Goal: Communication & Community: Answer question/provide support

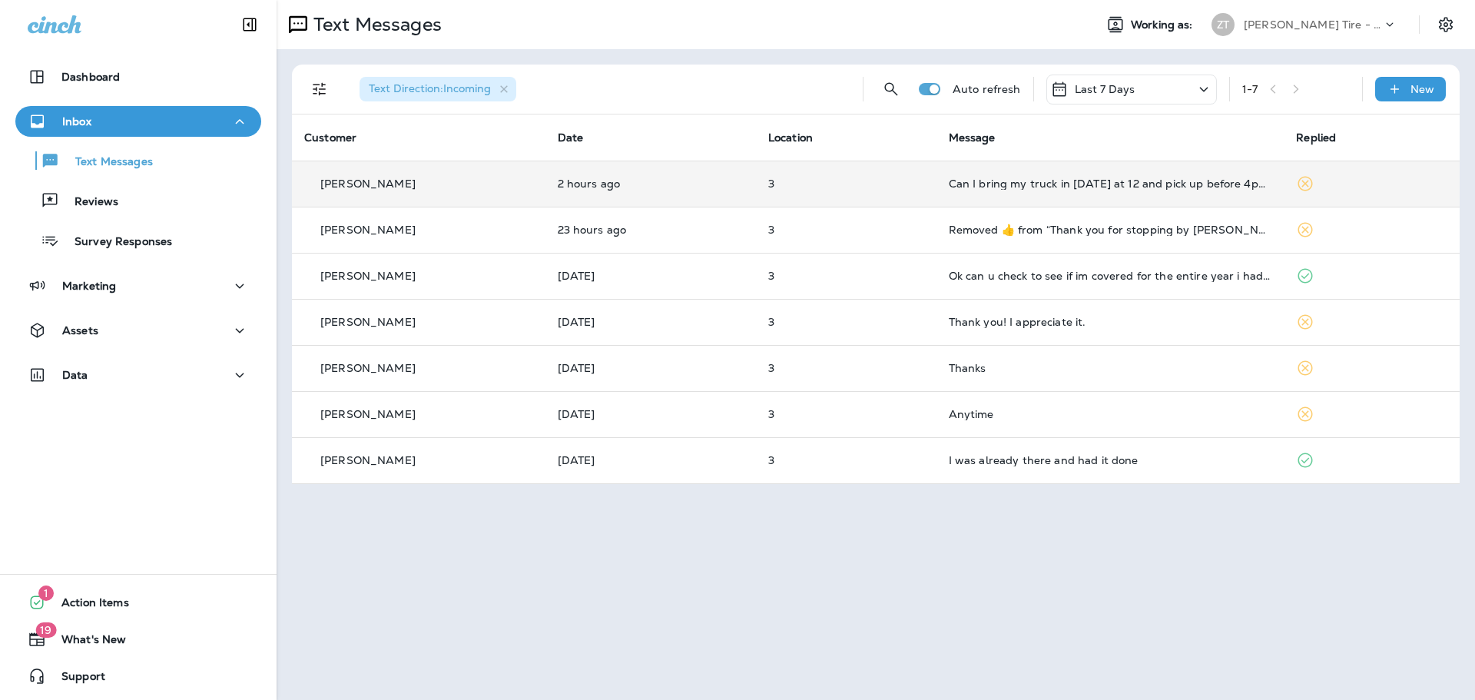
click at [897, 193] on td "3" at bounding box center [846, 184] width 181 height 46
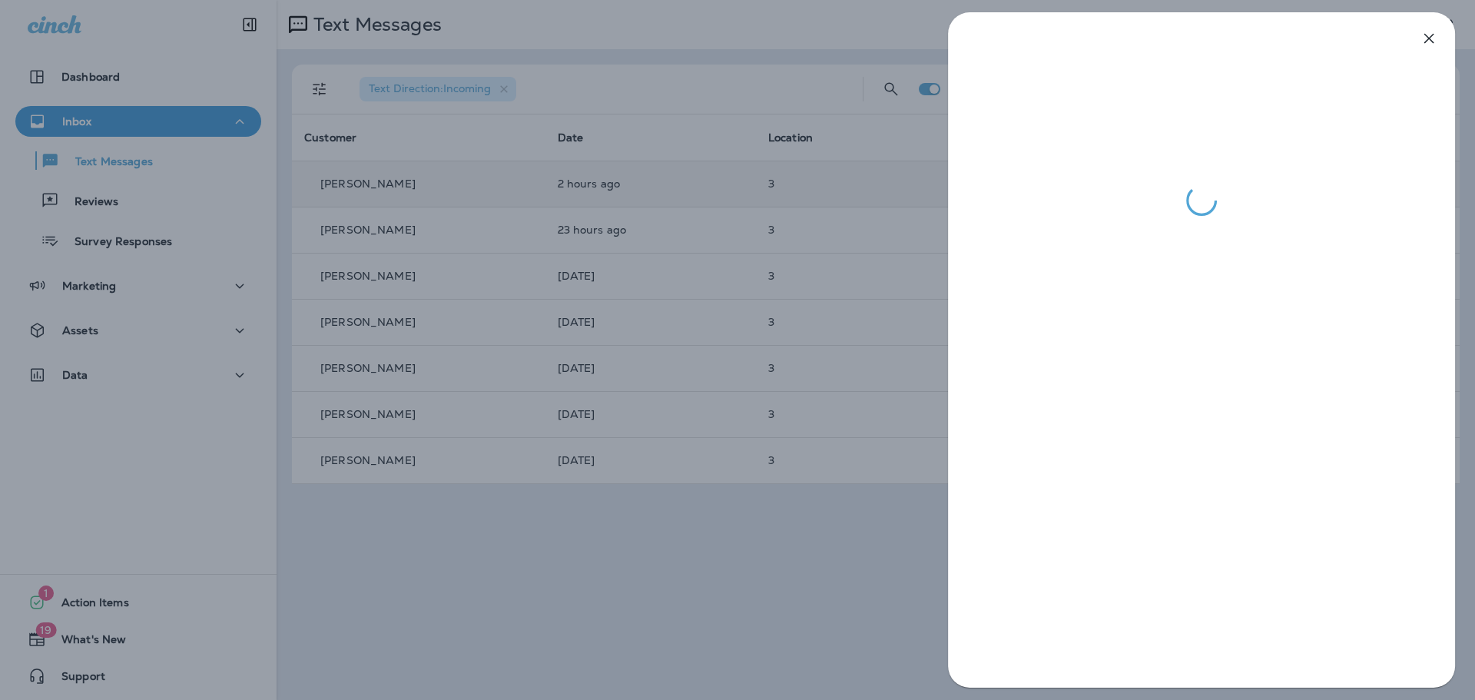
click at [897, 193] on div at bounding box center [737, 350] width 1475 height 700
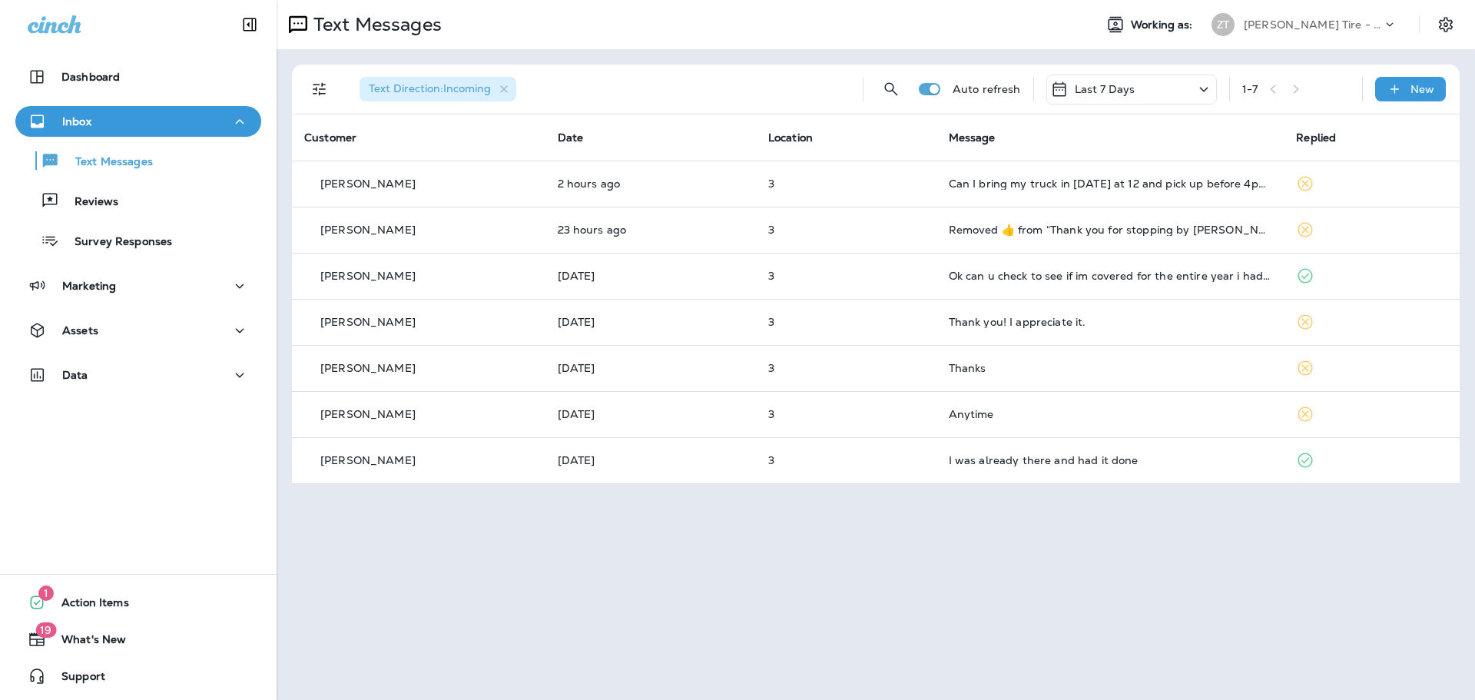
click at [1257, 22] on p "[PERSON_NAME] Tire - [GEOGRAPHIC_DATA]" at bounding box center [1313, 24] width 138 height 12
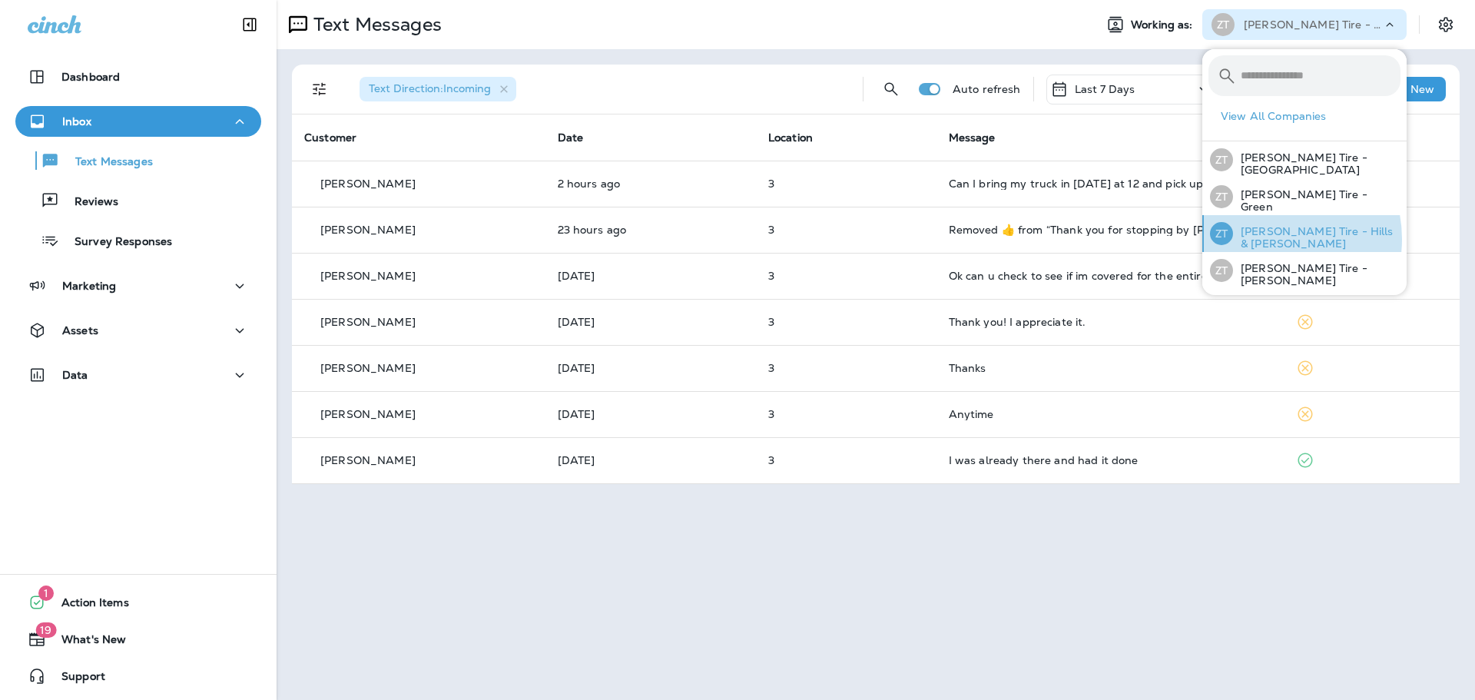
click at [1267, 237] on p "[PERSON_NAME] Tire - Hills & [PERSON_NAME]" at bounding box center [1316, 237] width 167 height 25
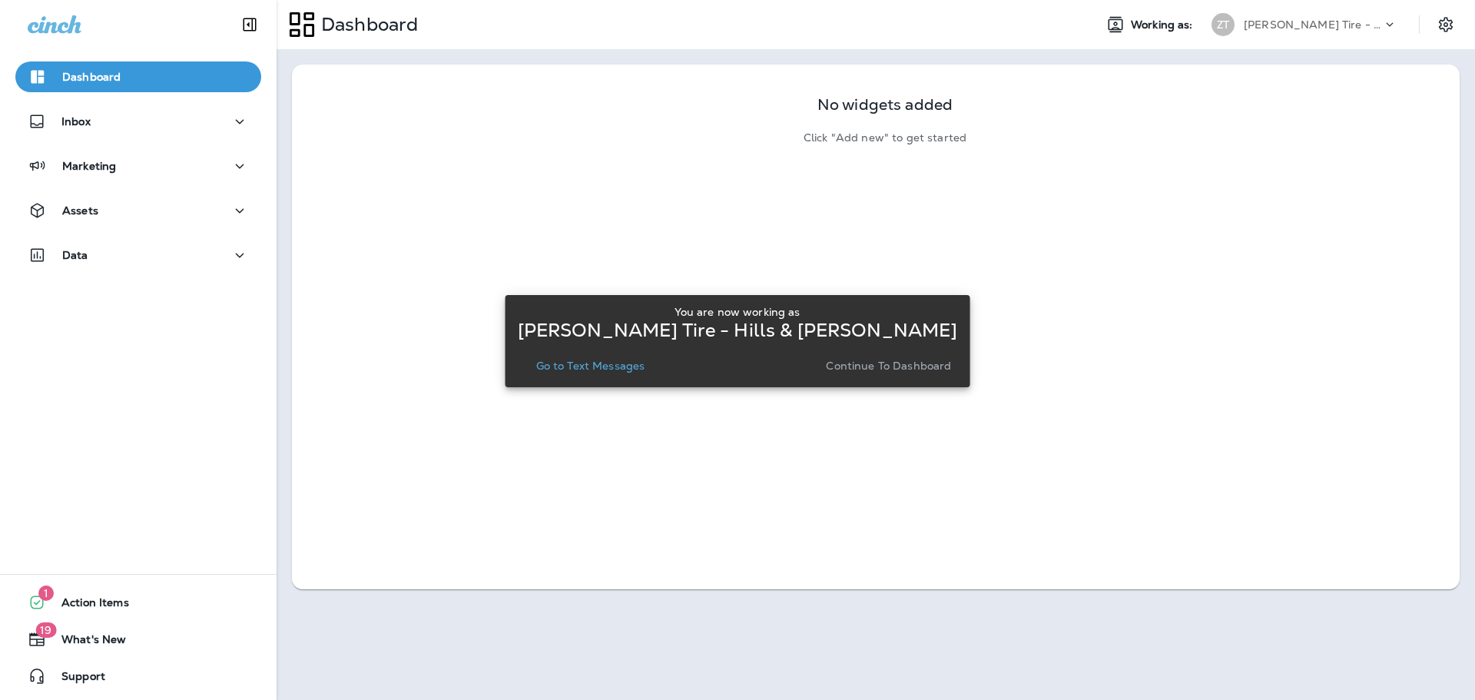
click at [862, 368] on p "Continue to Dashboard" at bounding box center [888, 365] width 125 height 12
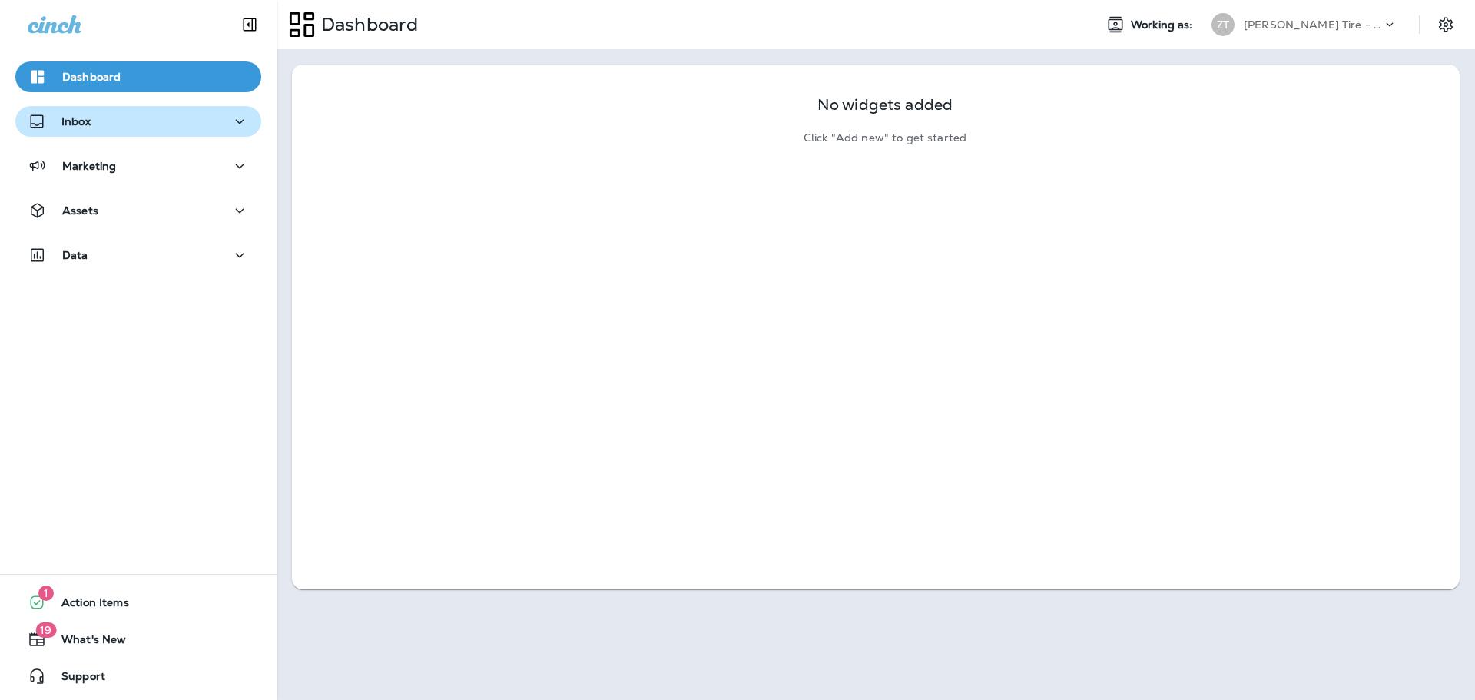
click at [75, 119] on p "Inbox" at bounding box center [75, 121] width 29 height 12
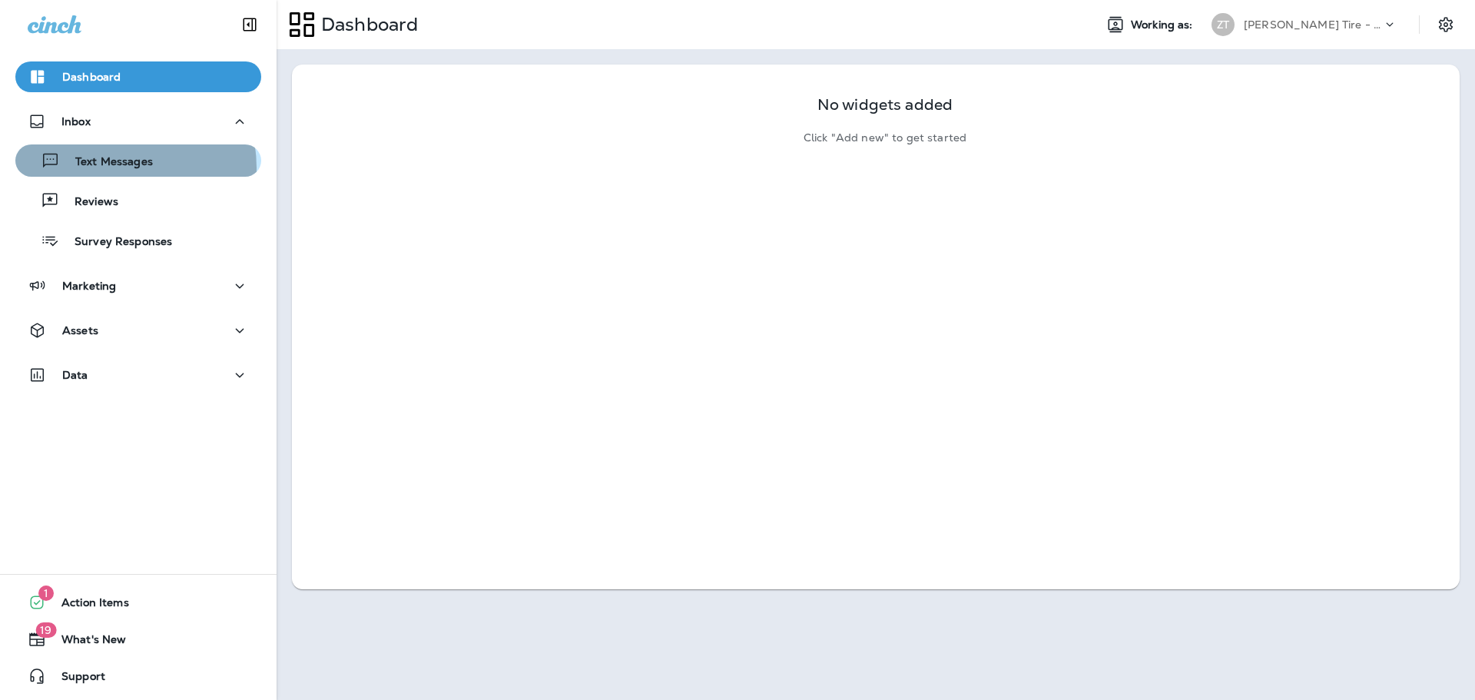
click at [104, 168] on p "Text Messages" at bounding box center [106, 162] width 93 height 15
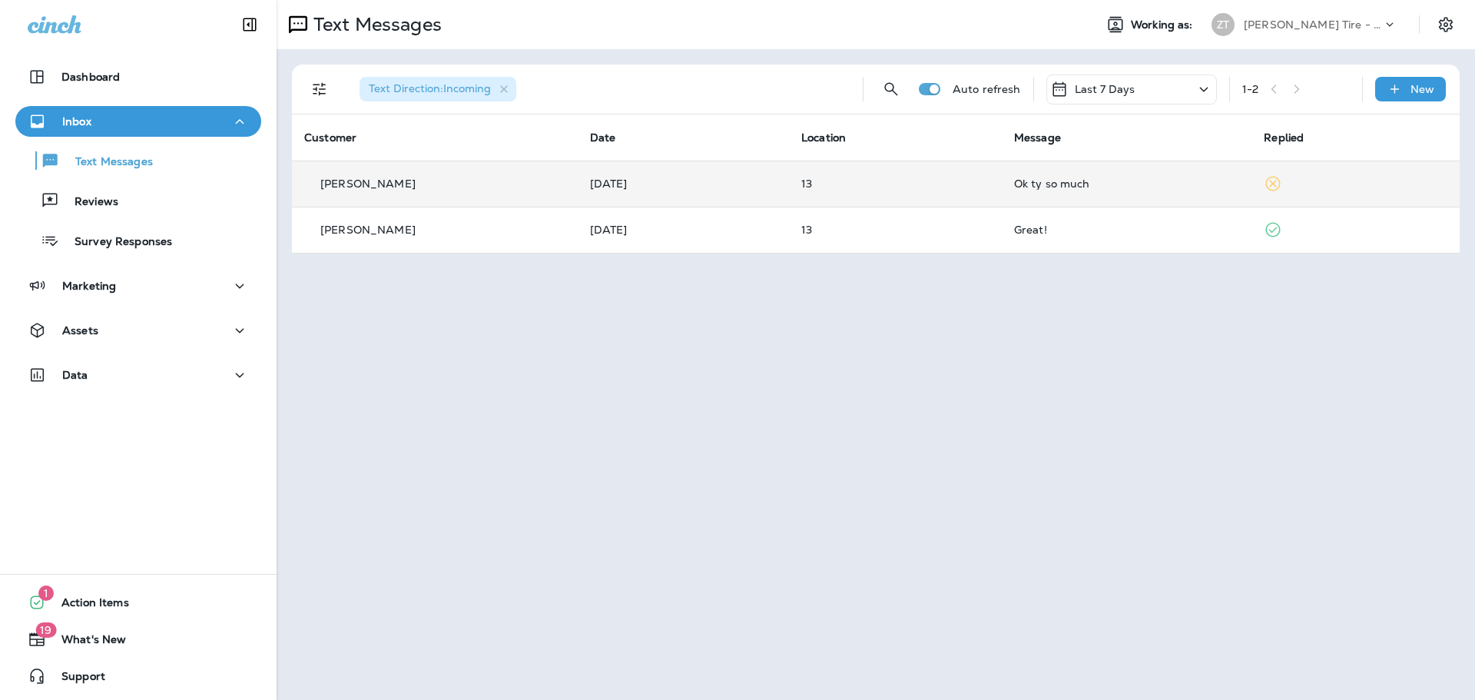
click at [942, 174] on td "13" at bounding box center [895, 184] width 213 height 46
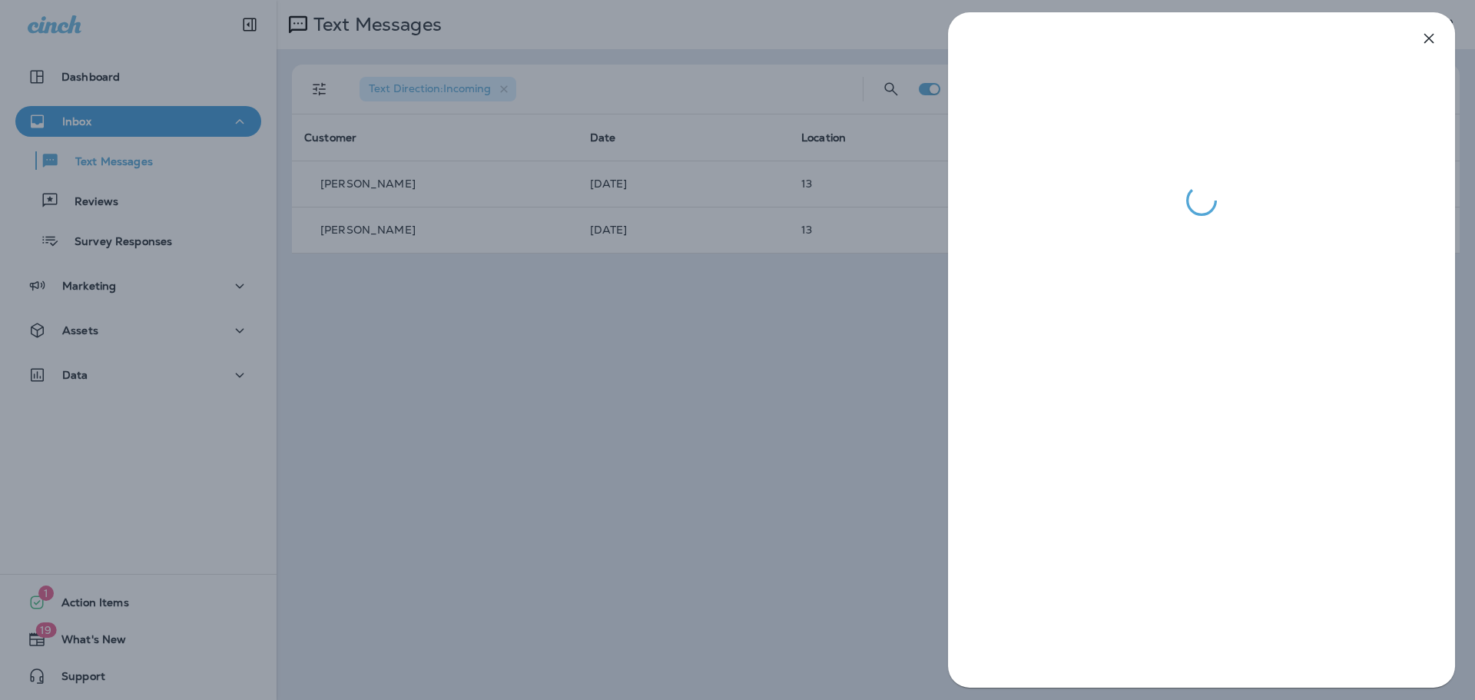
click at [835, 222] on div at bounding box center [737, 350] width 1475 height 700
